Goal: Information Seeking & Learning: Learn about a topic

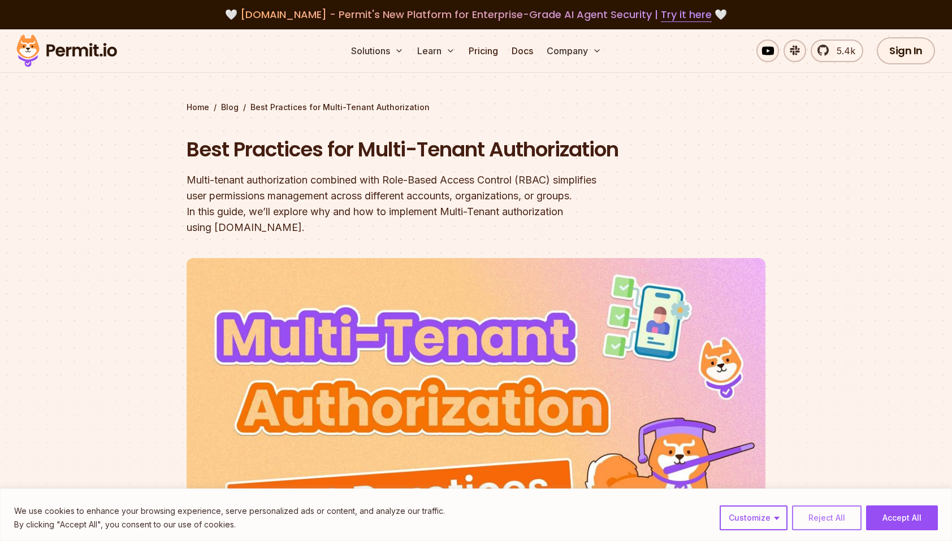
click at [830, 526] on button "Reject All" at bounding box center [827, 518] width 70 height 25
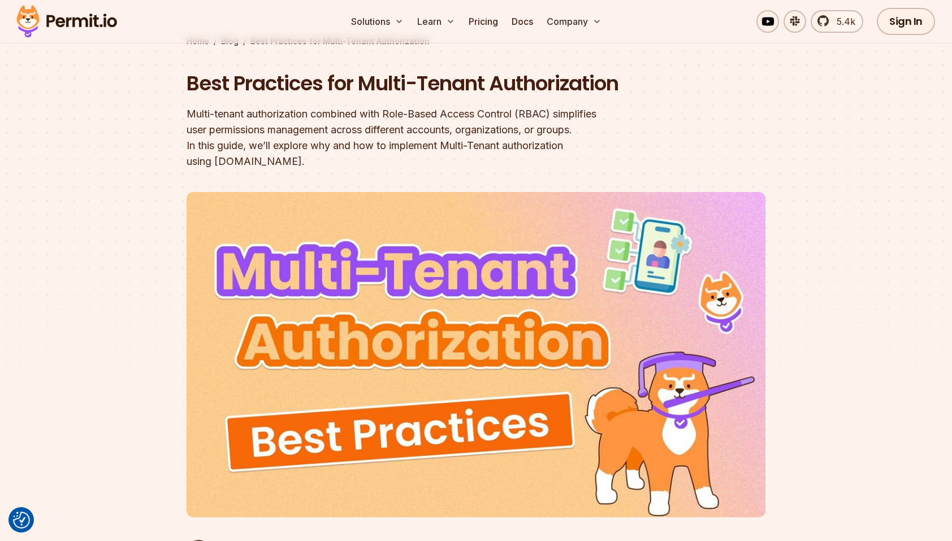
scroll to position [57, 0]
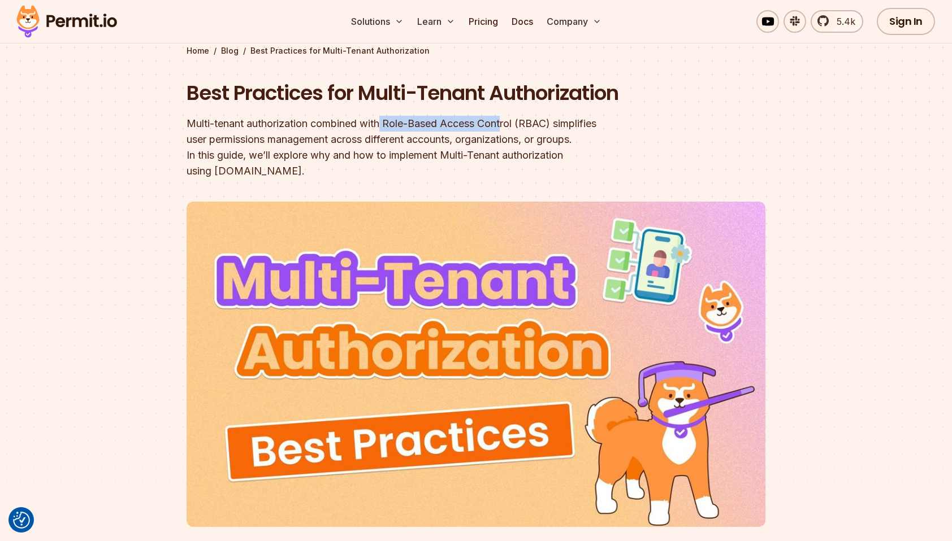
drag, startPoint x: 382, startPoint y: 152, endPoint x: 506, endPoint y: 154, distance: 124.3
click at [506, 154] on div "Multi-tenant authorization combined with Role-Based Access Control (RBAC) simpl…" at bounding box center [404, 147] width 434 height 63
drag, startPoint x: 506, startPoint y: 154, endPoint x: 532, endPoint y: 170, distance: 30.4
click at [576, 154] on div "Multi-tenant authorization combined with Role-Based Access Control (RBAC) simpl…" at bounding box center [404, 147] width 434 height 63
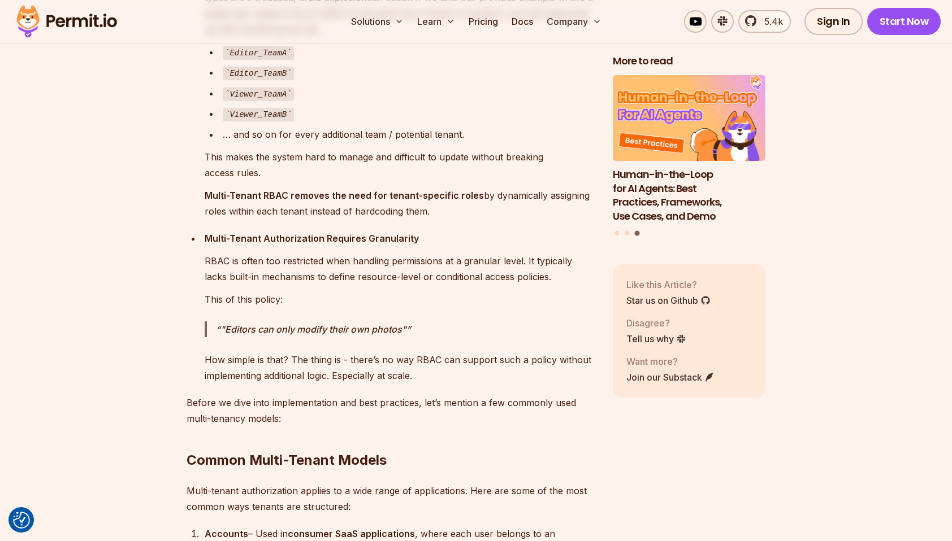
scroll to position [2035, 0]
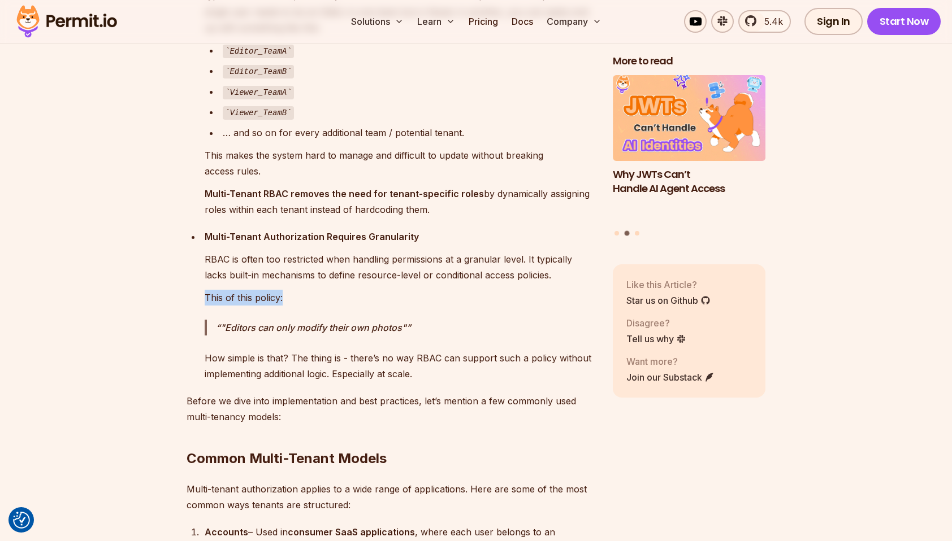
drag, startPoint x: 206, startPoint y: 294, endPoint x: 374, endPoint y: 279, distance: 168.5
click at [374, 279] on li "Multi-Tenant Authorization Requires Granularity RBAC is often too restricted wh…" at bounding box center [397, 305] width 393 height 153
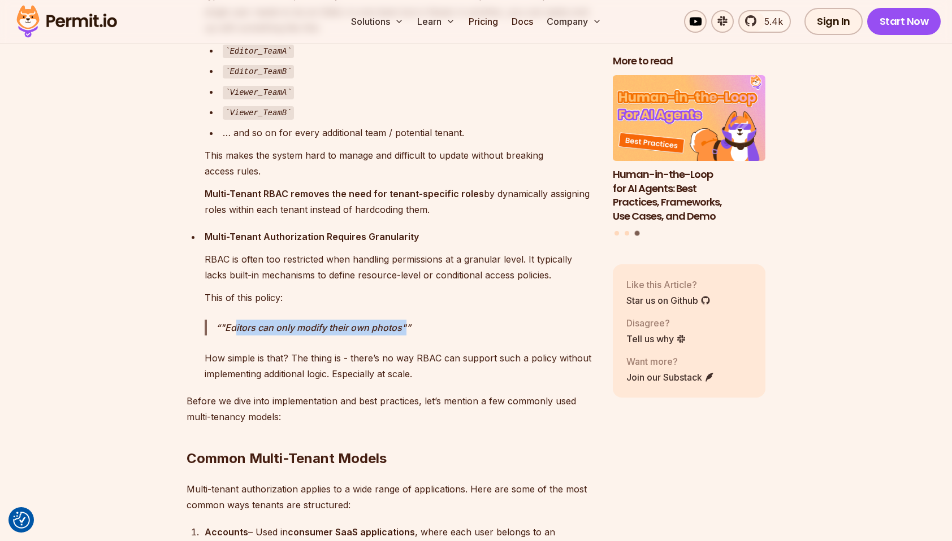
drag, startPoint x: 414, startPoint y: 316, endPoint x: 233, endPoint y: 315, distance: 181.4
click at [233, 320] on p ""Editors can only modify their own photos"" at bounding box center [405, 328] width 379 height 16
drag, startPoint x: 233, startPoint y: 315, endPoint x: 223, endPoint y: 318, distance: 10.7
click at [223, 320] on p ""Editors can only modify their own photos"" at bounding box center [405, 328] width 379 height 16
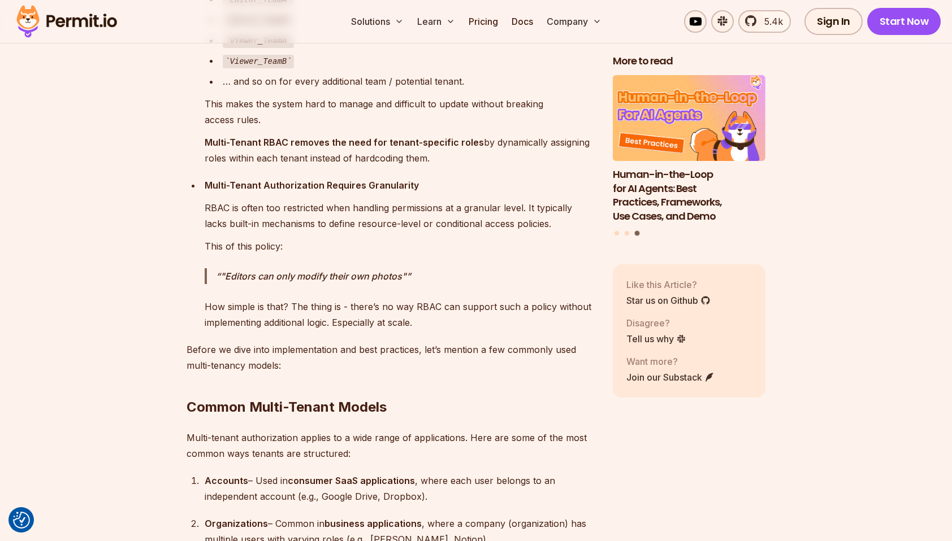
scroll to position [2091, 0]
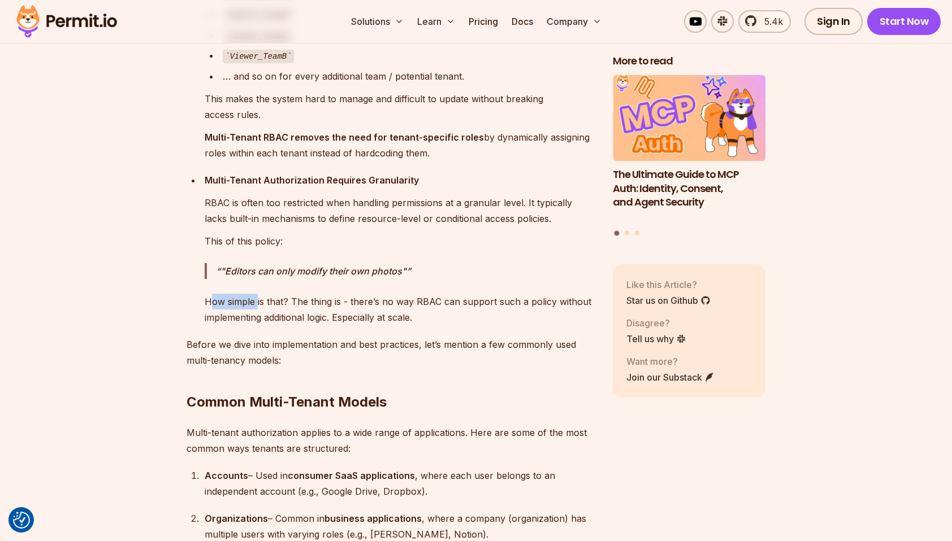
click at [268, 294] on p "How simple is that? The thing is - there’s no way RBAC can support such a polic…" at bounding box center [400, 310] width 390 height 32
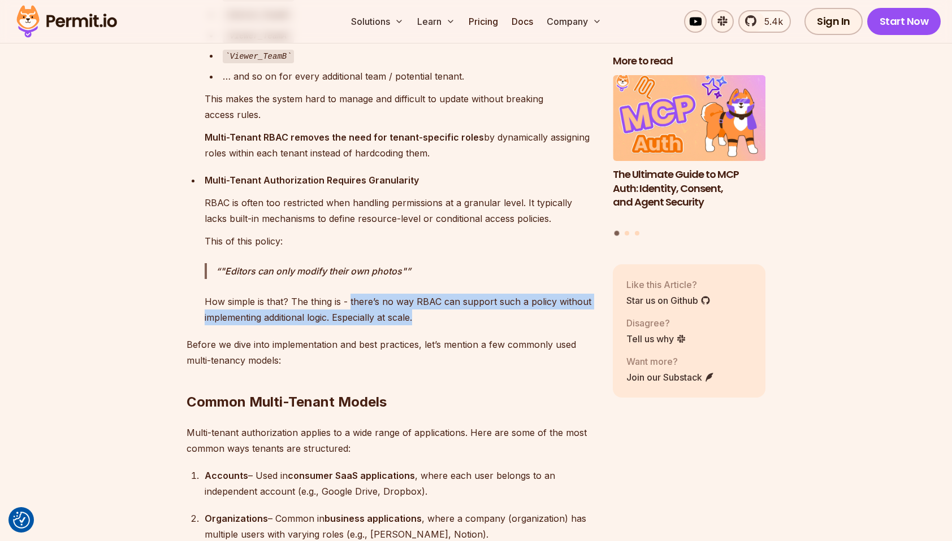
drag, startPoint x: 273, startPoint y: 294, endPoint x: 576, endPoint y: 319, distance: 304.5
click at [575, 319] on p "How simple is that? The thing is - there’s no way RBAC can support such a polic…" at bounding box center [400, 310] width 390 height 32
drag, startPoint x: 576, startPoint y: 319, endPoint x: 469, endPoint y: 286, distance: 112.3
click at [469, 286] on div "Multi-Tenant Authorization Requires Granularity RBAC is often too restricted wh…" at bounding box center [400, 248] width 390 height 153
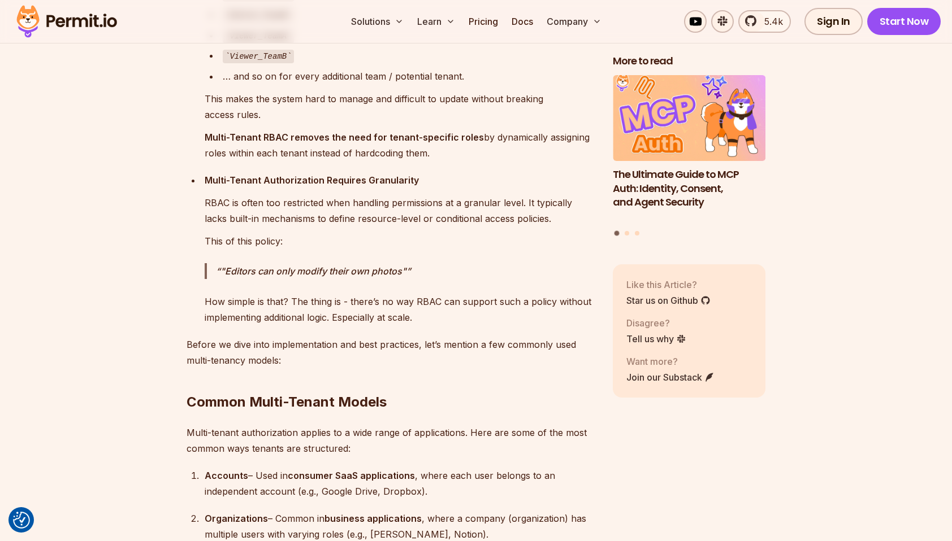
click at [290, 294] on p "How simple is that? The thing is - there’s no way RBAC can support such a polic…" at bounding box center [400, 310] width 390 height 32
drag, startPoint x: 336, startPoint y: 310, endPoint x: 390, endPoint y: 317, distance: 54.7
click at [382, 316] on p "How simple is that? The thing is - there’s no way RBAC can support such a polic…" at bounding box center [400, 310] width 390 height 32
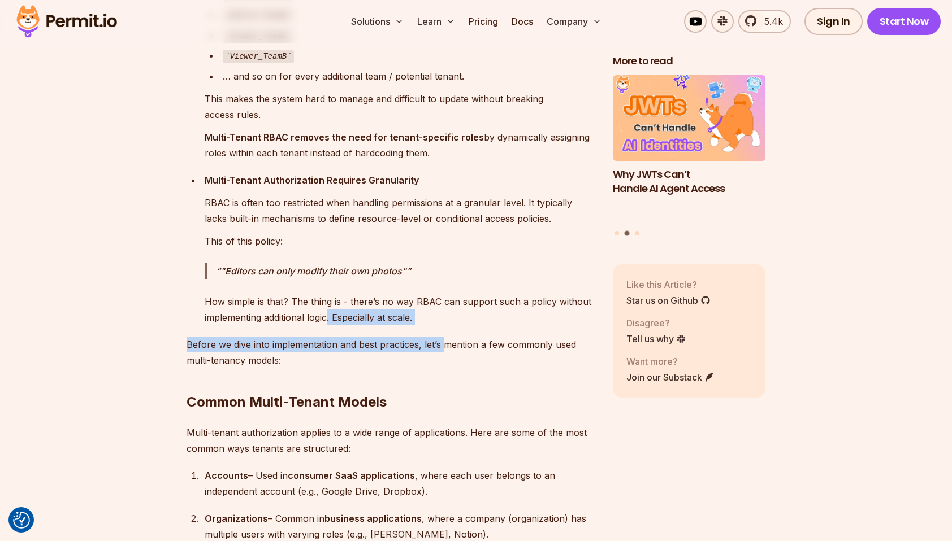
drag, startPoint x: 390, startPoint y: 317, endPoint x: 328, endPoint y: 318, distance: 61.6
drag, startPoint x: 328, startPoint y: 318, endPoint x: 426, endPoint y: 315, distance: 97.8
click at [426, 315] on p "How simple is that? The thing is - there’s no way RBAC can support such a polic…" at bounding box center [400, 310] width 390 height 32
click at [382, 307] on p "How simple is that? The thing is - there’s no way RBAC can support such a polic…" at bounding box center [400, 310] width 390 height 32
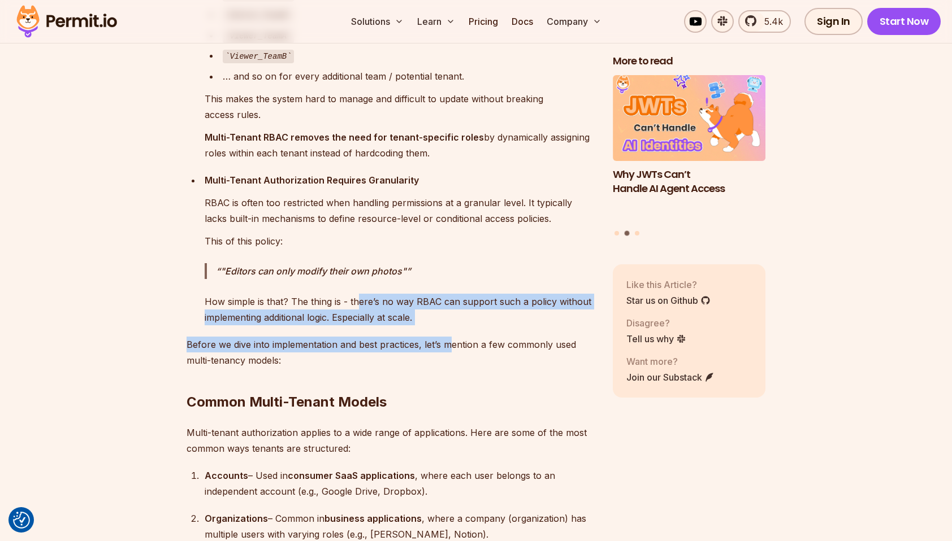
drag, startPoint x: 402, startPoint y: 314, endPoint x: 455, endPoint y: 327, distance: 54.8
click at [248, 341] on p "Before we dive into implementation and best practices, let’s mention a few comm…" at bounding box center [391, 353] width 408 height 32
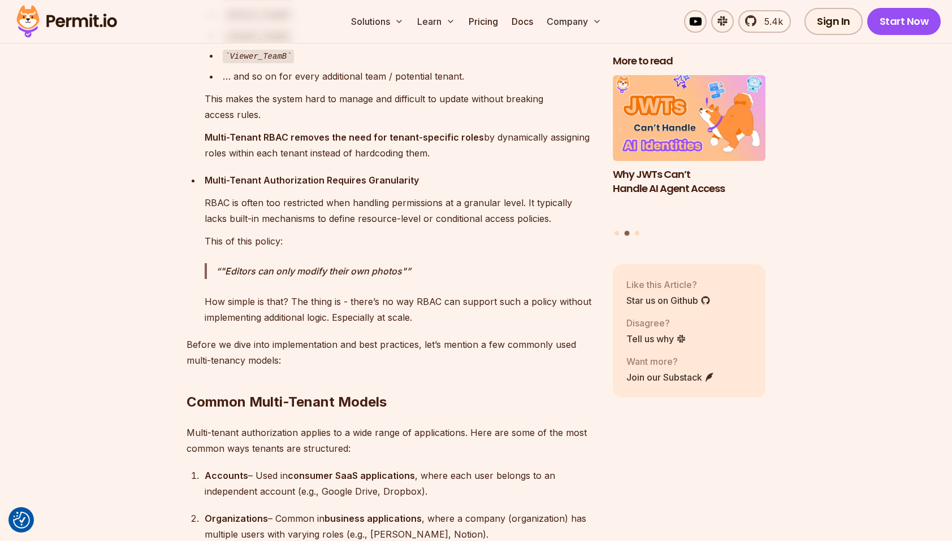
click at [353, 361] on h2 "Common Multi-Tenant Models" at bounding box center [391, 379] width 408 height 63
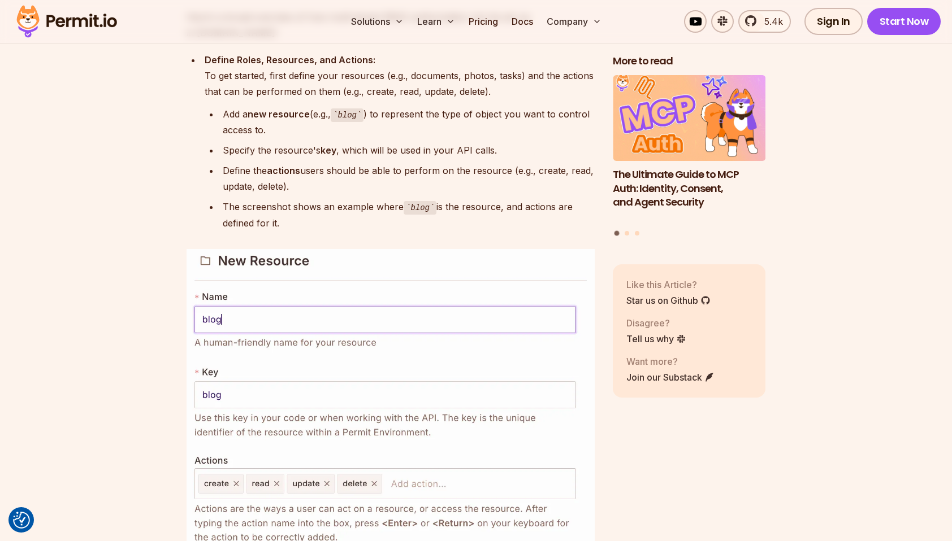
scroll to position [5937, 0]
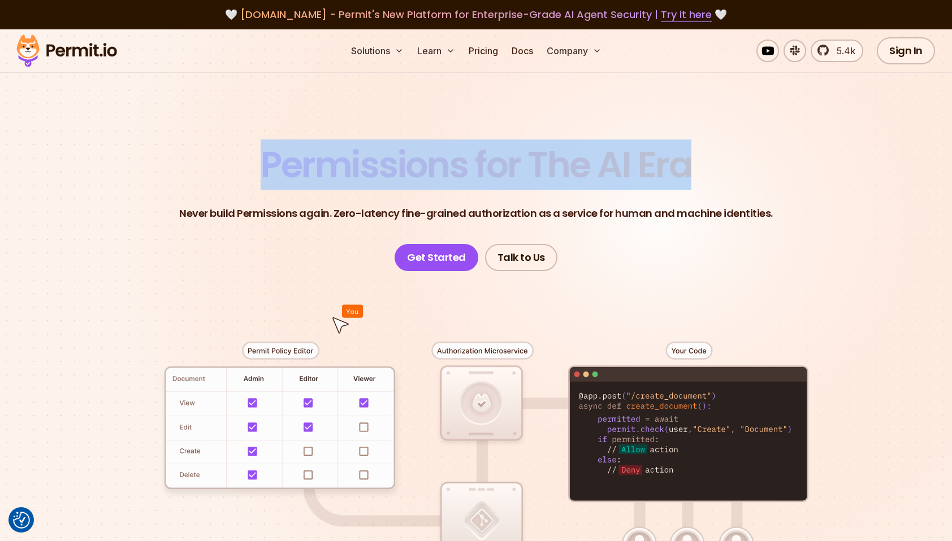
drag, startPoint x: 267, startPoint y: 156, endPoint x: 683, endPoint y: 172, distance: 416.3
click at [683, 172] on span "Permissions for The AI Era" at bounding box center [476, 165] width 431 height 50
click at [553, 179] on span "Permissions for The AI Era" at bounding box center [476, 165] width 431 height 50
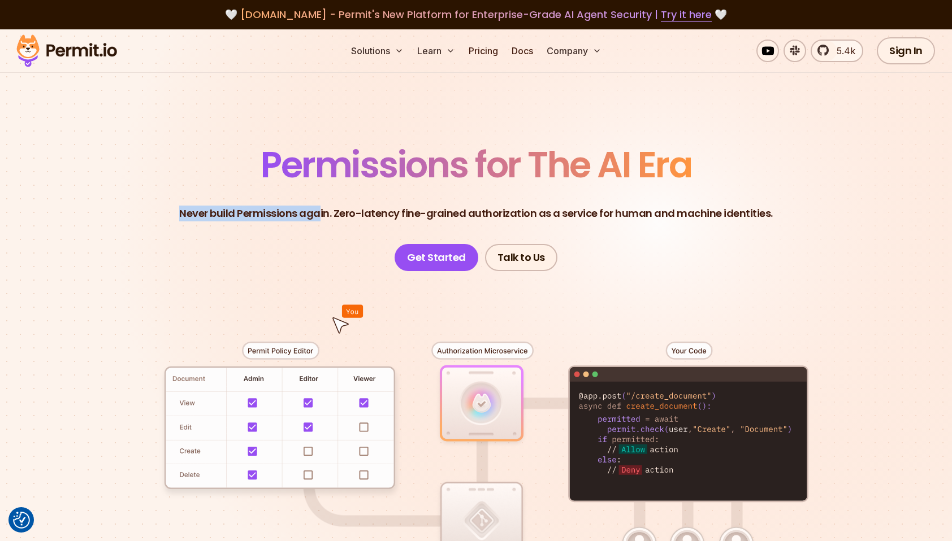
drag, startPoint x: 185, startPoint y: 211, endPoint x: 322, endPoint y: 205, distance: 136.3
click at [322, 206] on p "Never build Permissions again. Zero-latency fine-grained authorization as a ser…" at bounding box center [475, 214] width 593 height 16
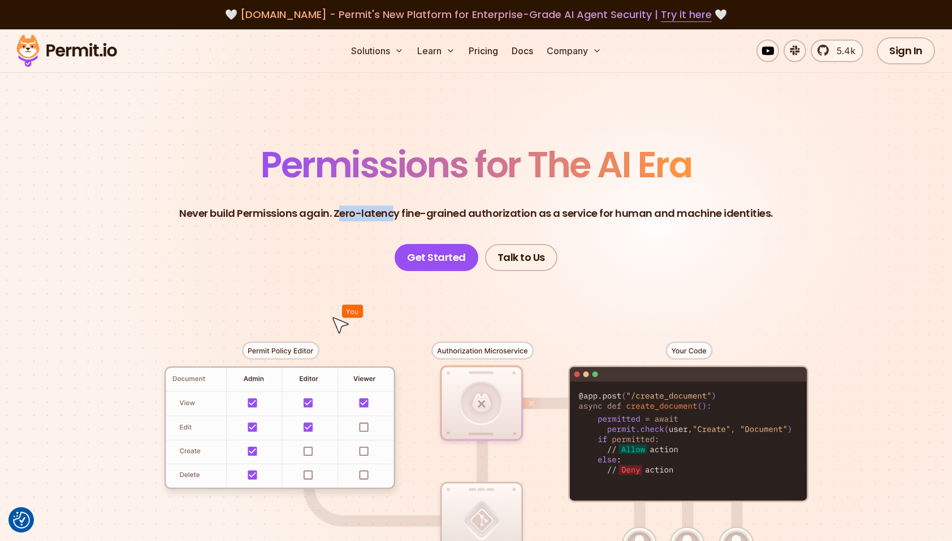
drag, startPoint x: 322, startPoint y: 205, endPoint x: 437, endPoint y: 208, distance: 115.3
click at [423, 209] on p "Never build Permissions again. Zero-latency fine-grained authorization as a ser…" at bounding box center [475, 214] width 593 height 16
drag, startPoint x: 512, startPoint y: 215, endPoint x: 414, endPoint y: 220, distance: 98.5
click at [415, 220] on p "Never build Permissions again. Zero-latency fine-grained authorization as a ser…" at bounding box center [475, 214] width 593 height 16
drag, startPoint x: 414, startPoint y: 220, endPoint x: 597, endPoint y: 211, distance: 183.3
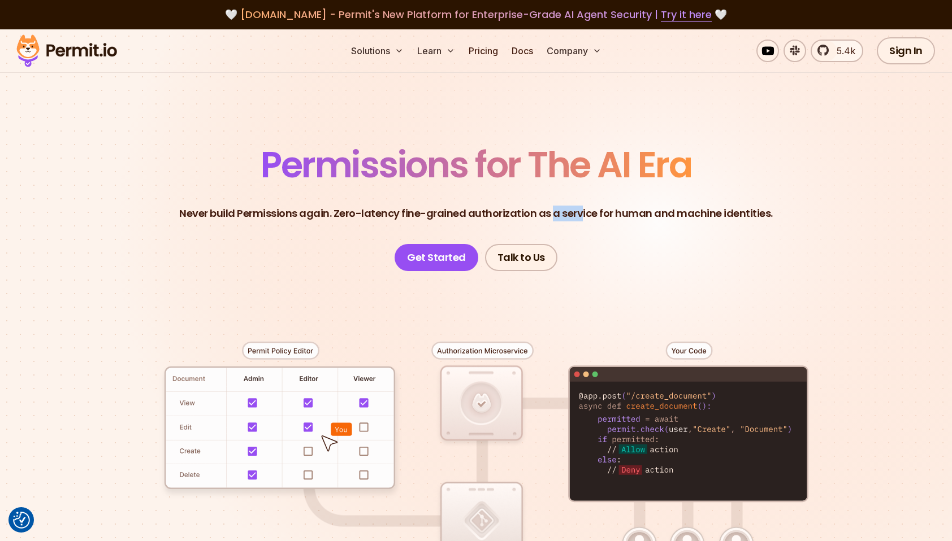
click at [588, 211] on p "Never build Permissions again. Zero-latency fine-grained authorization as a ser…" at bounding box center [475, 214] width 593 height 16
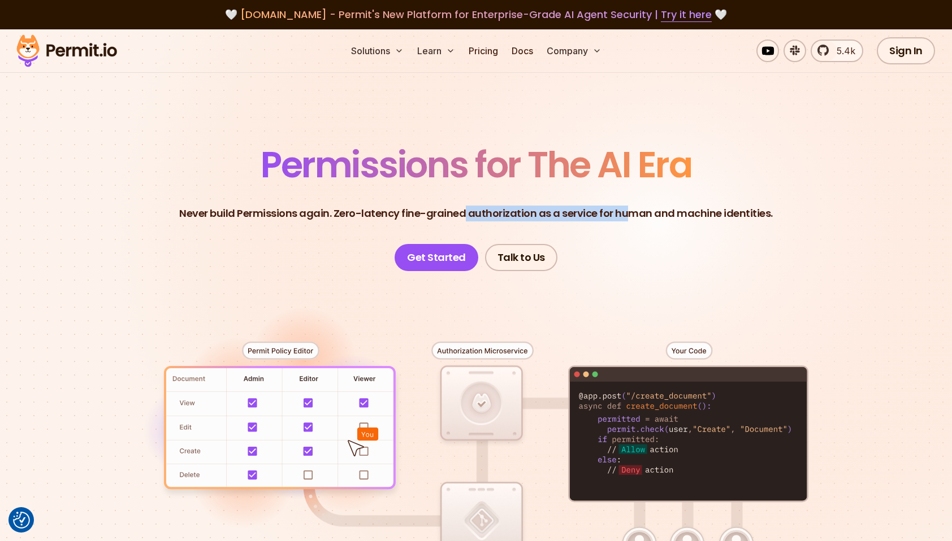
drag, startPoint x: 465, startPoint y: 211, endPoint x: 626, endPoint y: 207, distance: 160.6
click at [625, 207] on p "Never build Permissions again. Zero-latency fine-grained authorization as a ser…" at bounding box center [475, 214] width 593 height 16
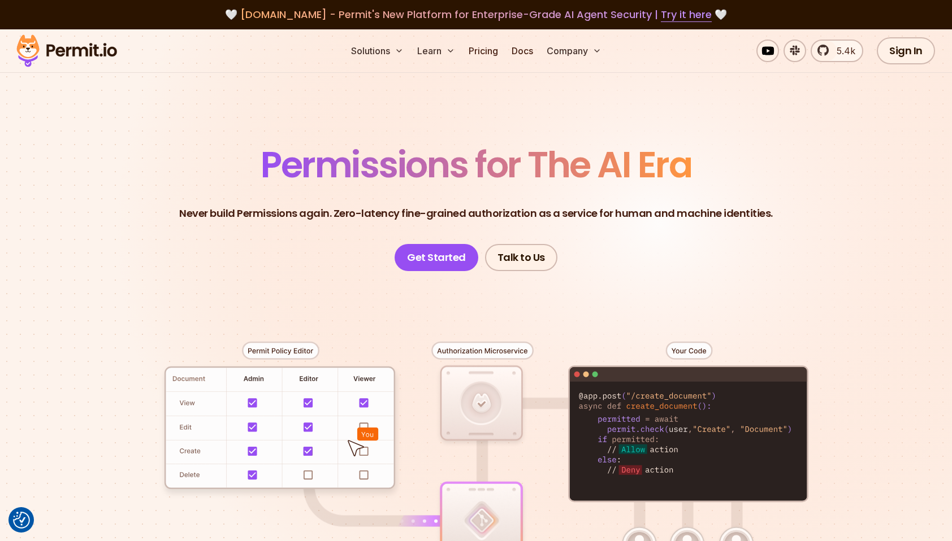
drag, startPoint x: 626, startPoint y: 207, endPoint x: 747, endPoint y: 207, distance: 121.5
click at [747, 207] on p "Never build Permissions again. Zero-latency fine-grained authorization as a ser…" at bounding box center [475, 214] width 593 height 16
click at [666, 213] on p "Never build Permissions again. Zero-latency fine-grained authorization as a ser…" at bounding box center [475, 214] width 593 height 16
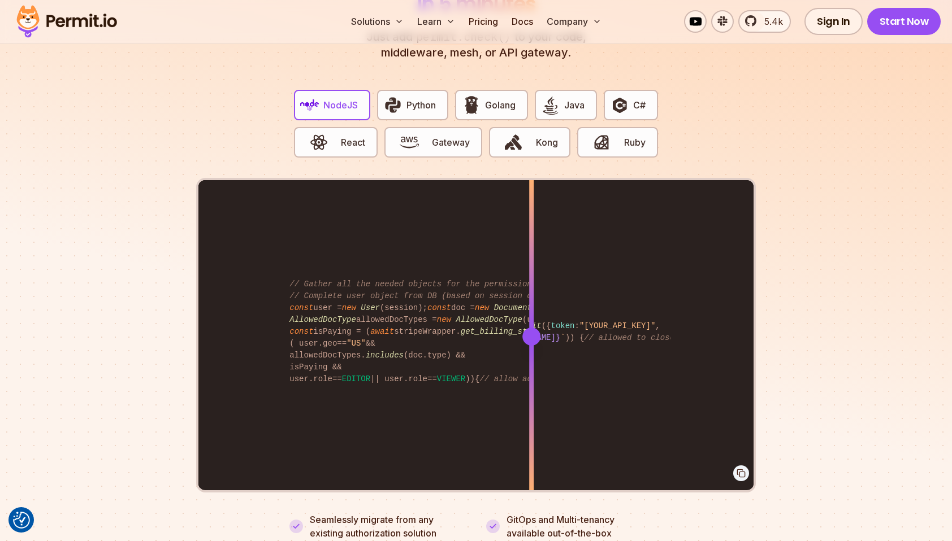
scroll to position [2204, 0]
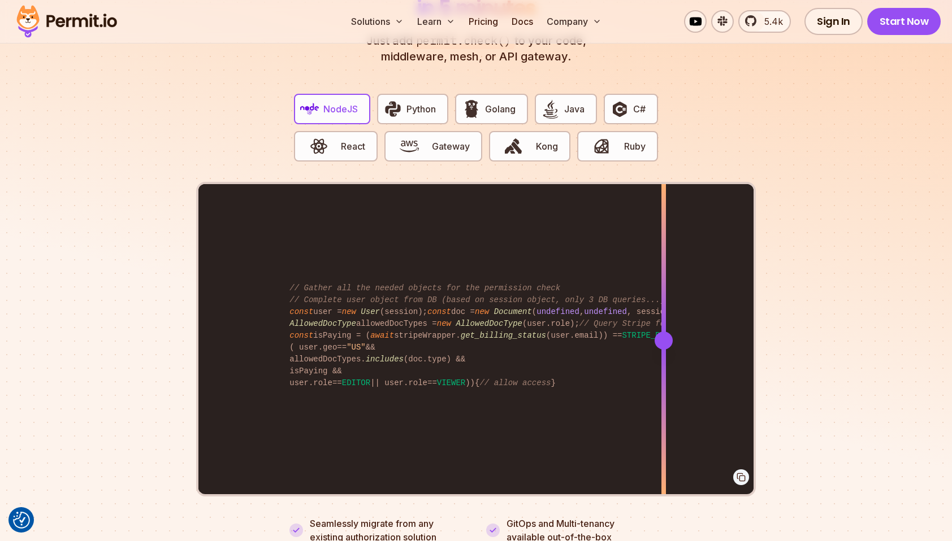
drag, startPoint x: 534, startPoint y: 314, endPoint x: 664, endPoint y: 317, distance: 130.0
click at [664, 332] on div at bounding box center [663, 341] width 18 height 18
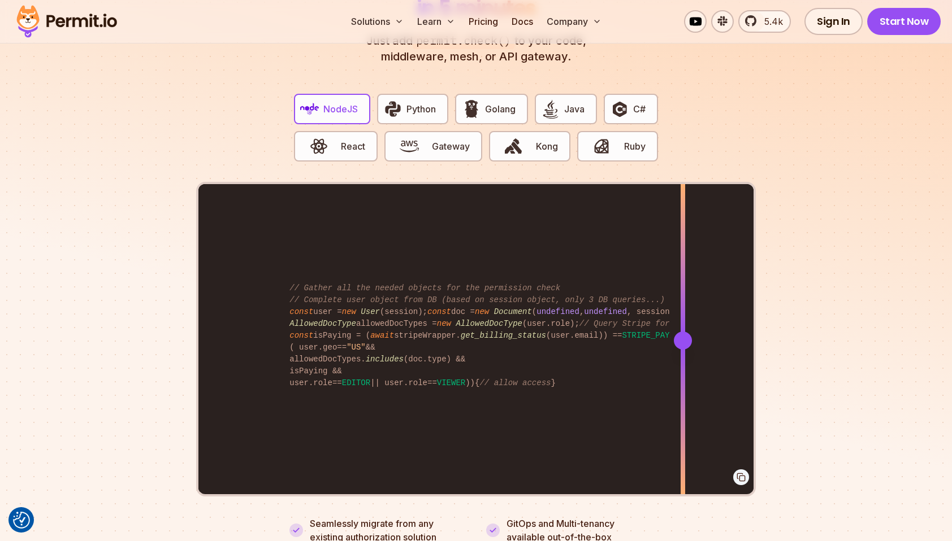
drag, startPoint x: 666, startPoint y: 331, endPoint x: 683, endPoint y: 333, distance: 17.1
click at [683, 333] on div at bounding box center [683, 341] width 18 height 18
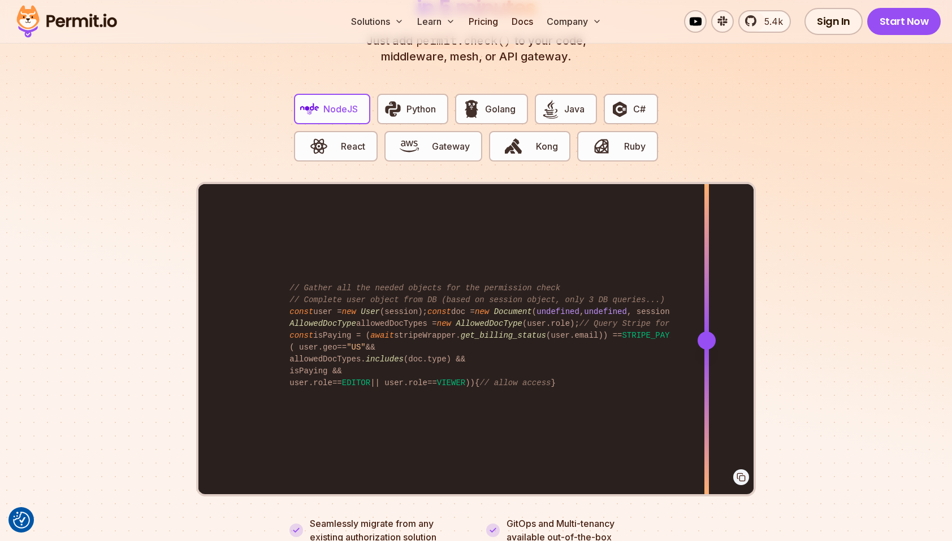
drag, startPoint x: 286, startPoint y: 296, endPoint x: 706, endPoint y: 353, distance: 424.3
click at [706, 353] on div "import { Permit } from "permitio" ; const permit = new Permit ({ token : "[YOUR…" at bounding box center [475, 340] width 555 height 312
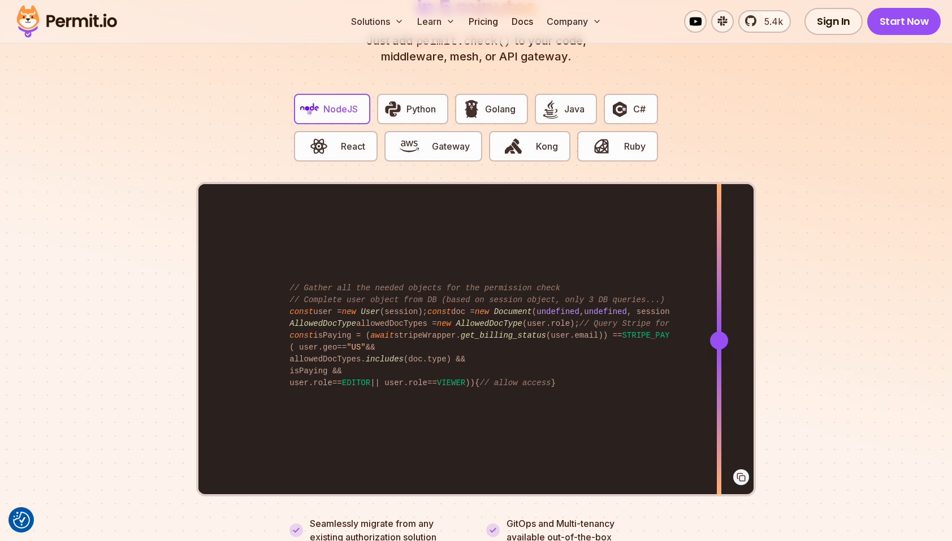
drag, startPoint x: 711, startPoint y: 330, endPoint x: 719, endPoint y: 332, distance: 8.2
click at [719, 332] on div at bounding box center [719, 341] width 18 height 18
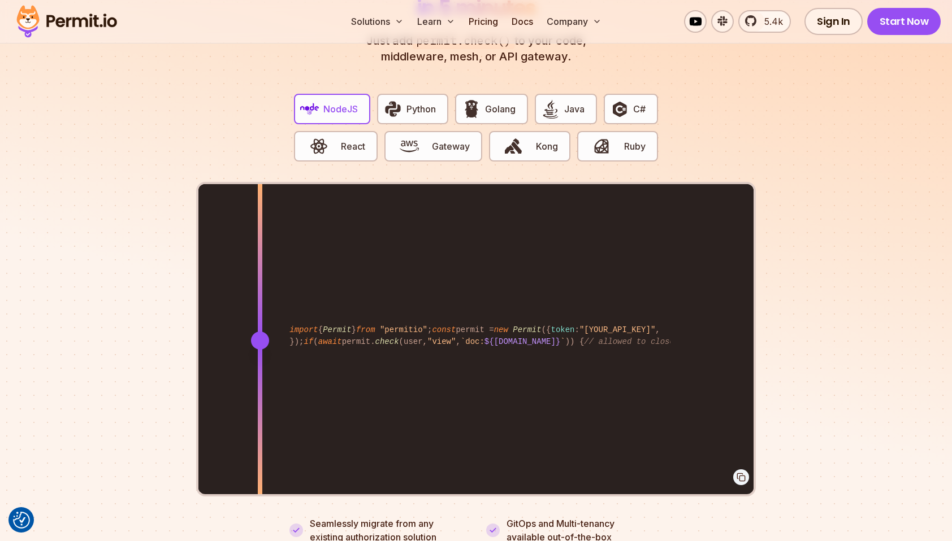
drag, startPoint x: 715, startPoint y: 330, endPoint x: 260, endPoint y: 406, distance: 461.2
click at [260, 406] on div at bounding box center [260, 340] width 5 height 312
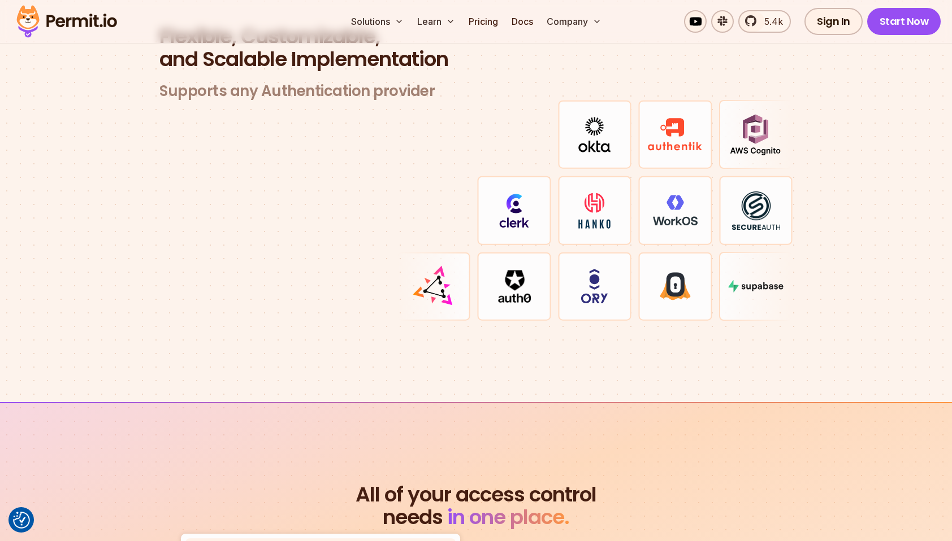
scroll to position [3278, 0]
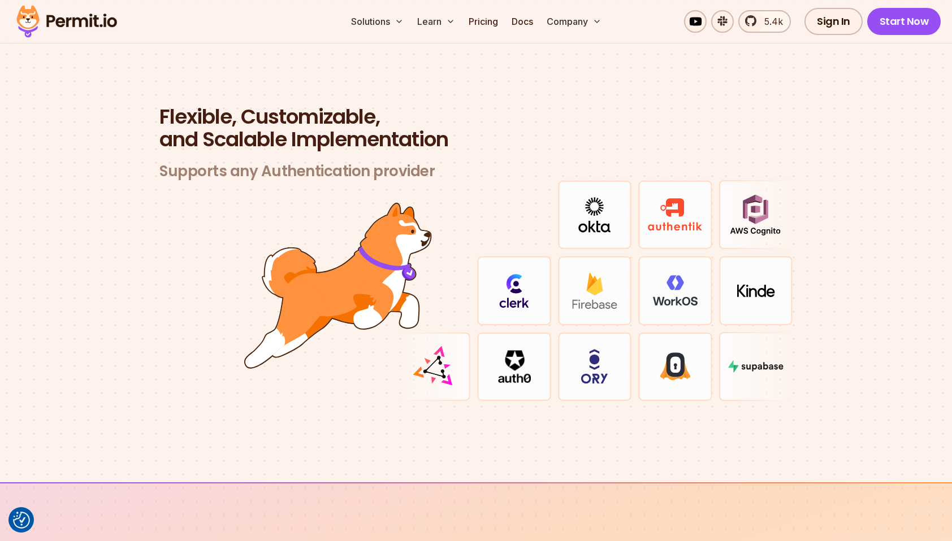
drag, startPoint x: 516, startPoint y: 285, endPoint x: 502, endPoint y: 293, distance: 15.7
click at [502, 293] on img at bounding box center [514, 291] width 30 height 34
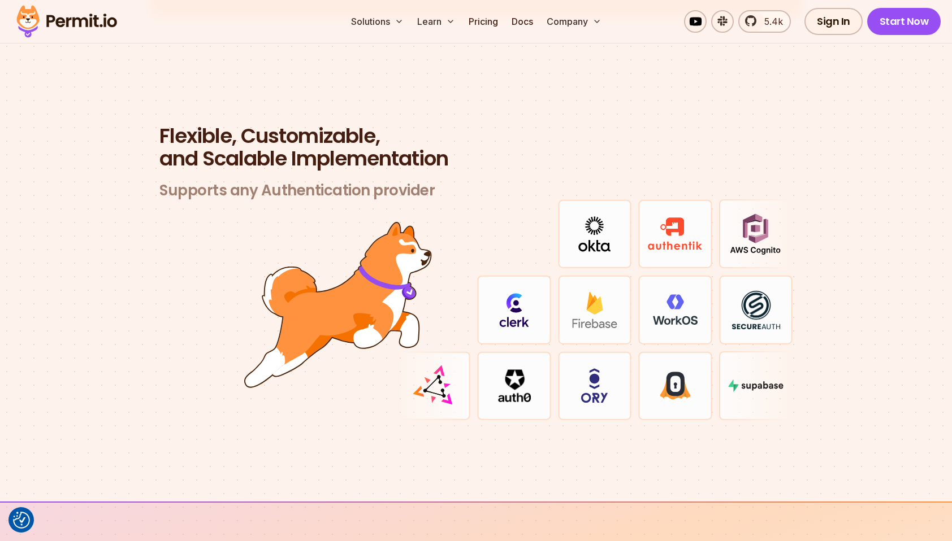
scroll to position [3249, 0]
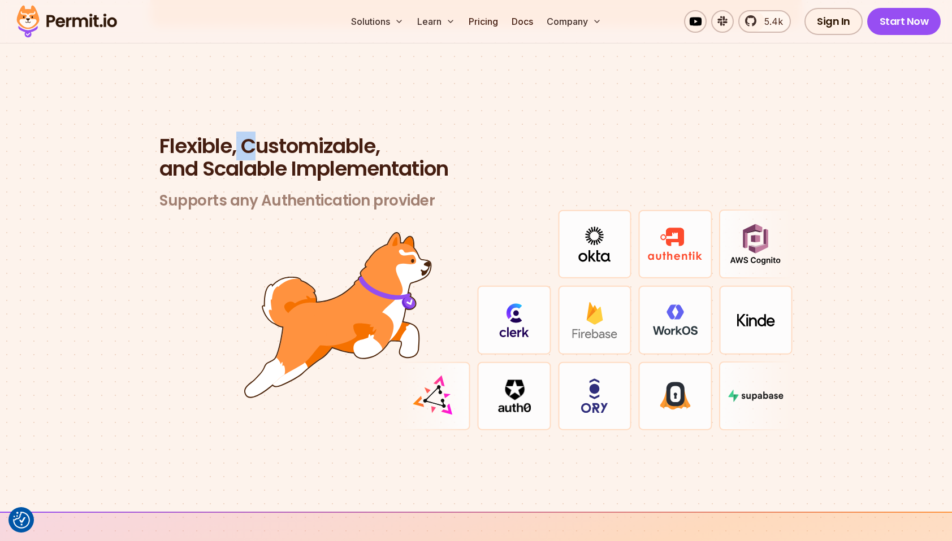
drag, startPoint x: 279, startPoint y: 127, endPoint x: 271, endPoint y: 141, distance: 16.2
click at [267, 141] on h2 "Flexible, Customizable, and Scalable Implementation" at bounding box center [475, 157] width 633 height 45
drag, startPoint x: 271, startPoint y: 141, endPoint x: 393, endPoint y: 180, distance: 128.2
click at [384, 180] on header "Flexible, Customizable, and Scalable Implementation Supports any Authentication…" at bounding box center [475, 172] width 633 height 75
drag, startPoint x: 393, startPoint y: 180, endPoint x: 448, endPoint y: 200, distance: 58.1
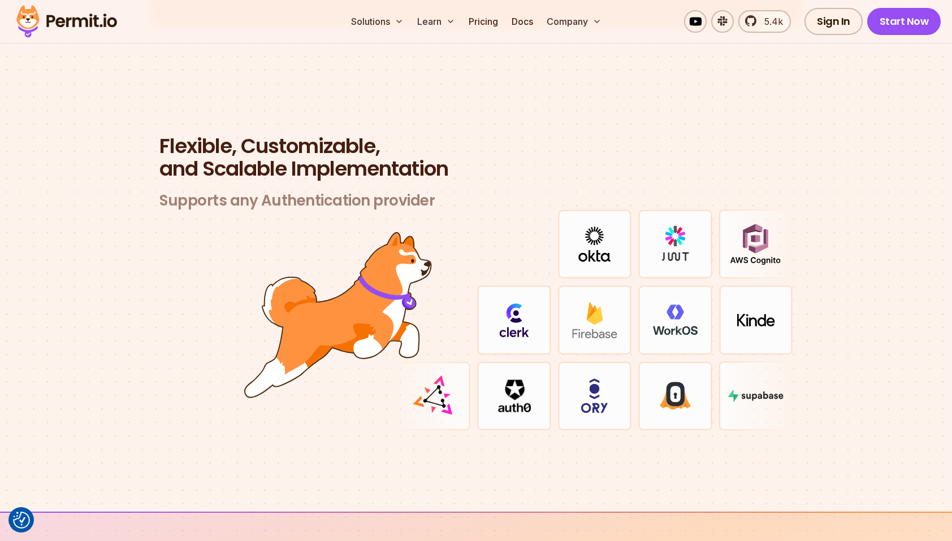
click at [448, 210] on div at bounding box center [433, 244] width 73 height 69
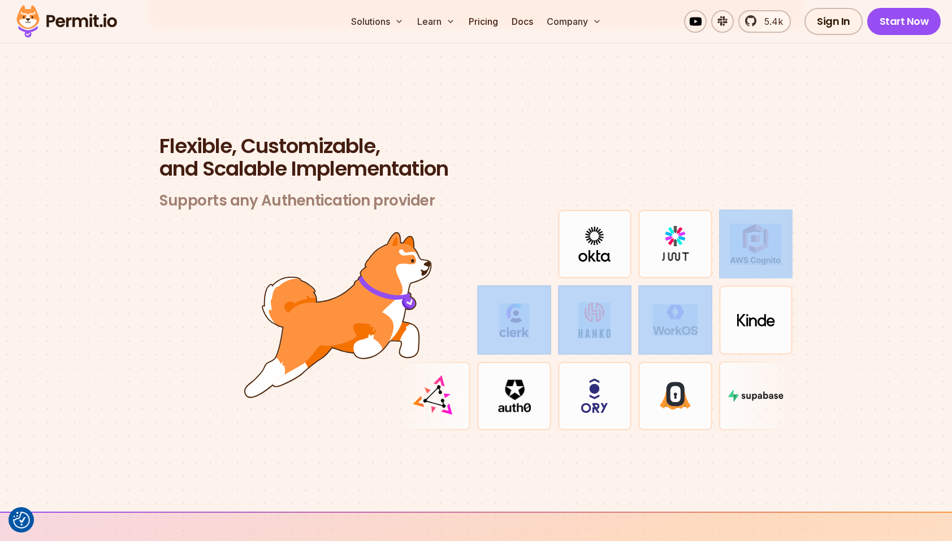
drag, startPoint x: 720, startPoint y: 303, endPoint x: 670, endPoint y: 319, distance: 52.4
click at [676, 318] on div at bounding box center [595, 320] width 396 height 221
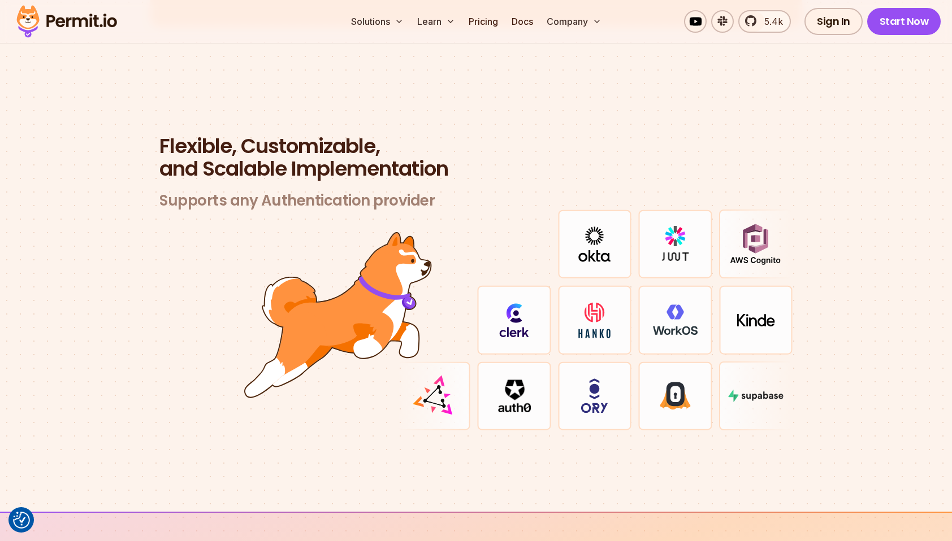
drag, startPoint x: 670, startPoint y: 319, endPoint x: 651, endPoint y: 157, distance: 164.0
click at [651, 157] on h2 "Flexible, Customizable, and Scalable Implementation" at bounding box center [475, 157] width 633 height 45
drag, startPoint x: 674, startPoint y: 251, endPoint x: 679, endPoint y: 244, distance: 8.9
click at [679, 244] on div at bounding box center [674, 244] width 73 height 69
drag, startPoint x: 679, startPoint y: 244, endPoint x: 852, endPoint y: 285, distance: 178.3
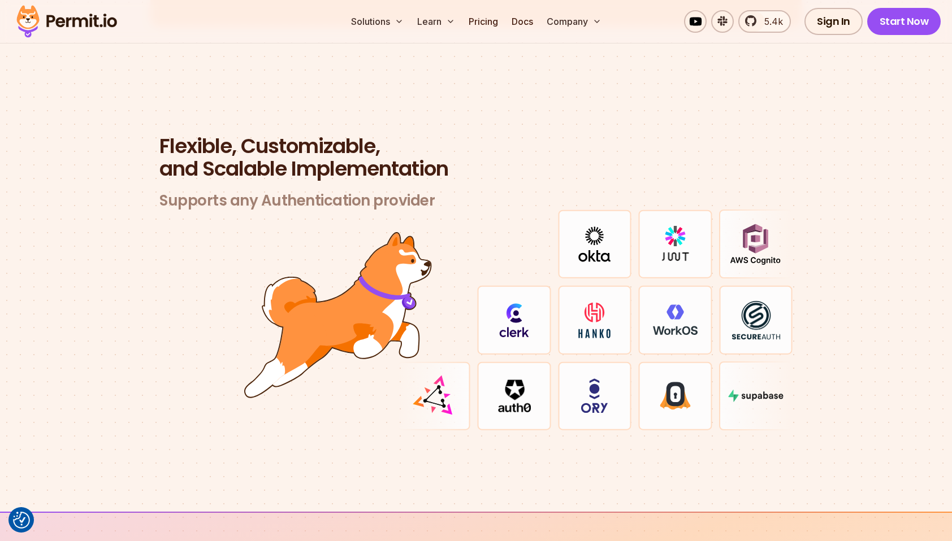
click at [852, 285] on section "Flexible, Customizable, and Scalable Implementation Supports any Authentication…" at bounding box center [476, 297] width 952 height 432
click at [765, 232] on img at bounding box center [755, 244] width 51 height 41
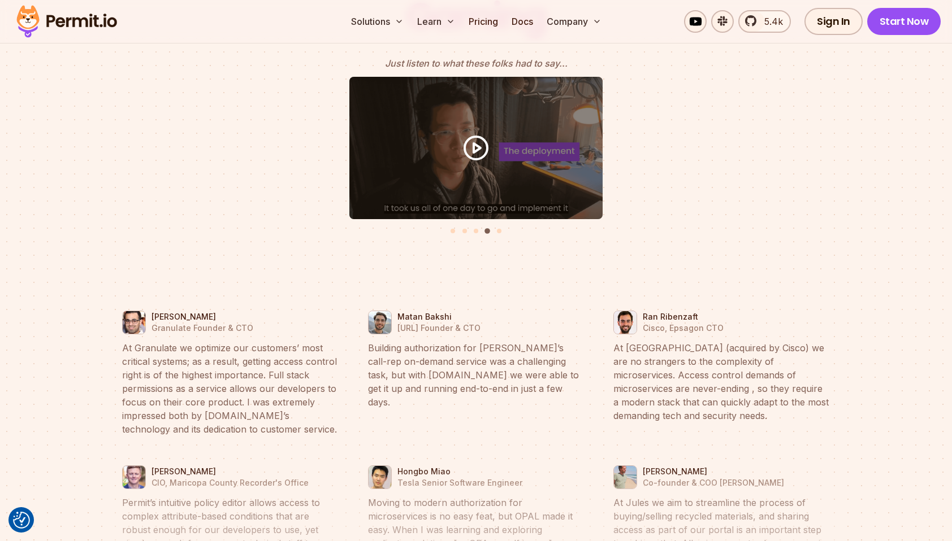
scroll to position [5114, 0]
